Goal: Find specific page/section: Find specific page/section

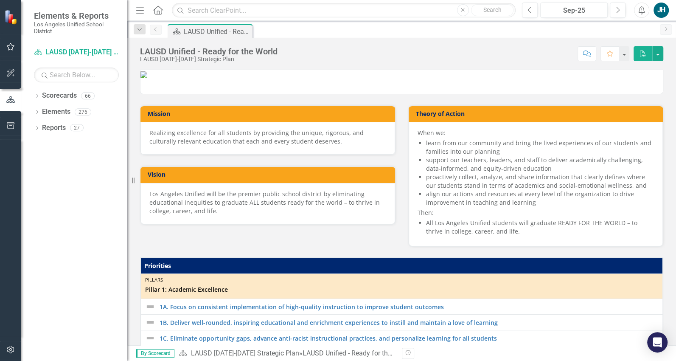
click at [38, 95] on icon "Dropdown" at bounding box center [37, 96] width 6 height 5
click at [43, 110] on icon "Dropdown" at bounding box center [41, 111] width 6 height 5
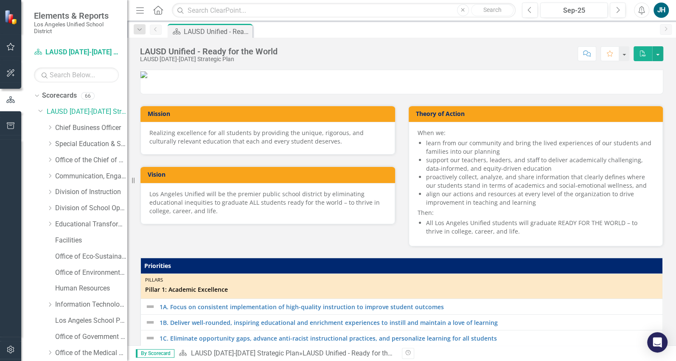
click at [48, 190] on icon "Dropdown" at bounding box center [50, 191] width 6 height 5
click at [83, 256] on link "Beyond the Bell" at bounding box center [96, 257] width 64 height 10
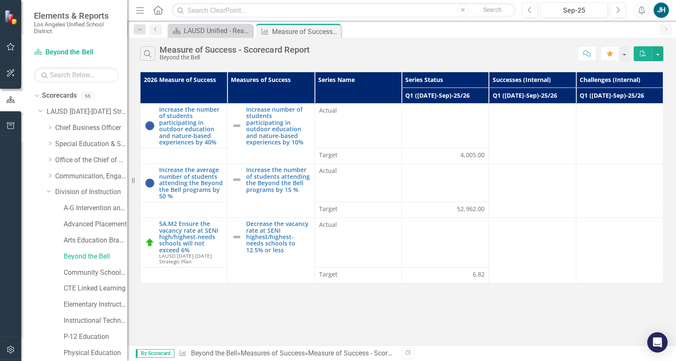
click at [303, 25] on div "Measures of Success Measure of Success - Scorecard Report Pin Close" at bounding box center [298, 31] width 85 height 14
click at [302, 29] on div "Measure of Success - Scorecard Report" at bounding box center [305, 31] width 67 height 11
click at [194, 229] on link "5A.M2 Ensure the vacancy rate at SENI high/highest-needs schools will not excee…" at bounding box center [191, 236] width 64 height 33
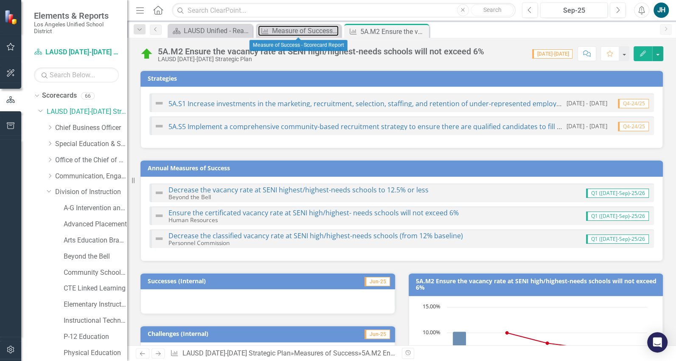
click at [304, 31] on div "Measure of Success - Scorecard Report" at bounding box center [305, 30] width 67 height 11
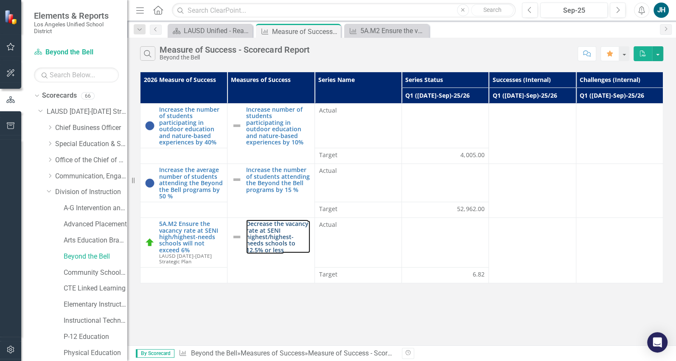
click at [276, 237] on link "Decrease the vacancy rate at SENI highest/highest-needs schools to 12.5% or less" at bounding box center [278, 236] width 64 height 33
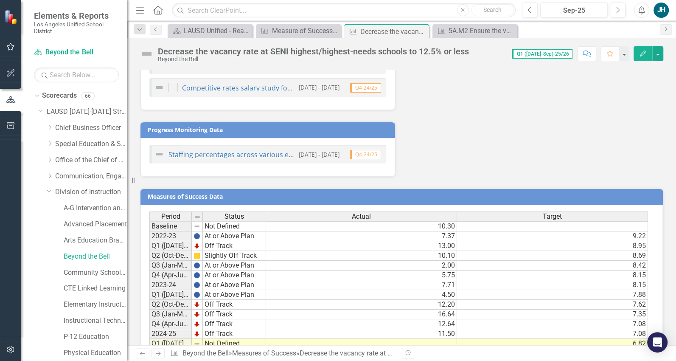
scroll to position [547, 0]
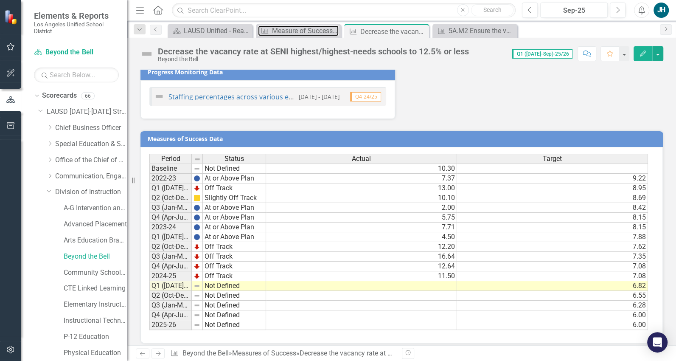
click at [307, 31] on div "Measure of Success - Scorecard Report" at bounding box center [305, 30] width 67 height 11
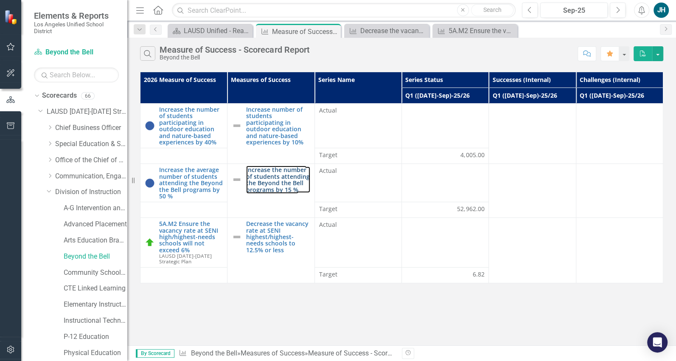
click at [281, 175] on link "Increase the number of students attending the Beyond the Bell programs by 15 %" at bounding box center [278, 179] width 64 height 26
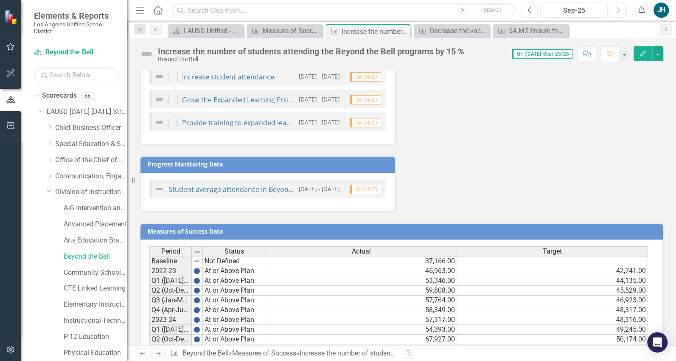
scroll to position [502, 0]
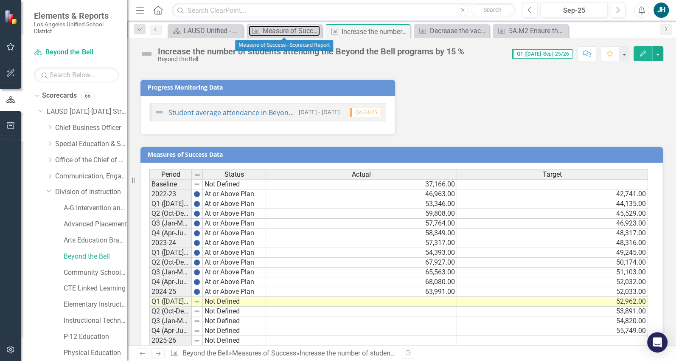
click at [284, 29] on div "Measure of Success - Scorecard Report" at bounding box center [291, 30] width 57 height 11
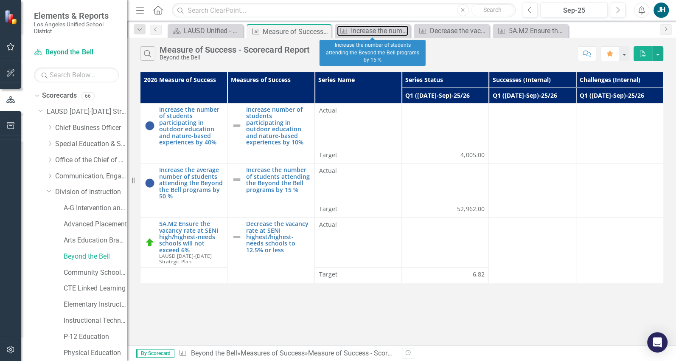
click at [377, 29] on div "Increase the number of students attending the Beyond the Bell programs by 15 %" at bounding box center [379, 30] width 57 height 11
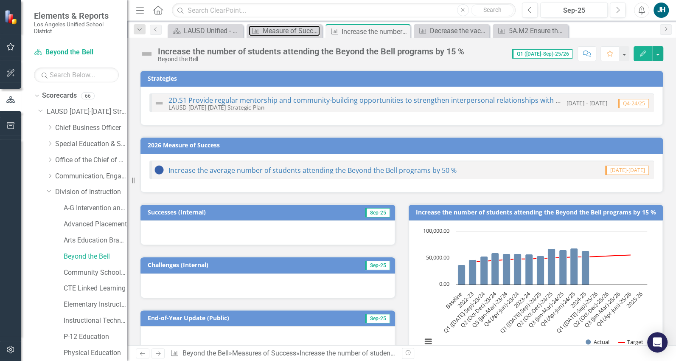
click at [294, 31] on div "Measure of Success - Scorecard Report" at bounding box center [291, 30] width 57 height 11
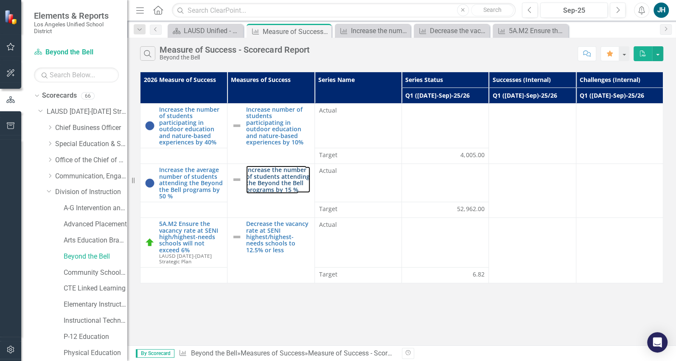
click at [267, 180] on link "Increase the number of students attending the Beyond the Bell programs by 15 %" at bounding box center [278, 179] width 64 height 26
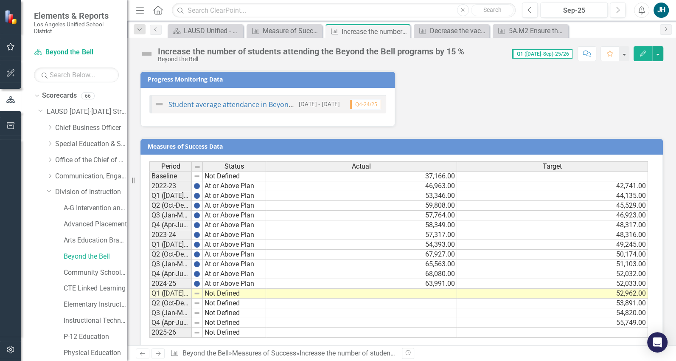
scroll to position [517, 0]
